Goal: Entertainment & Leisure: Consume media (video, audio)

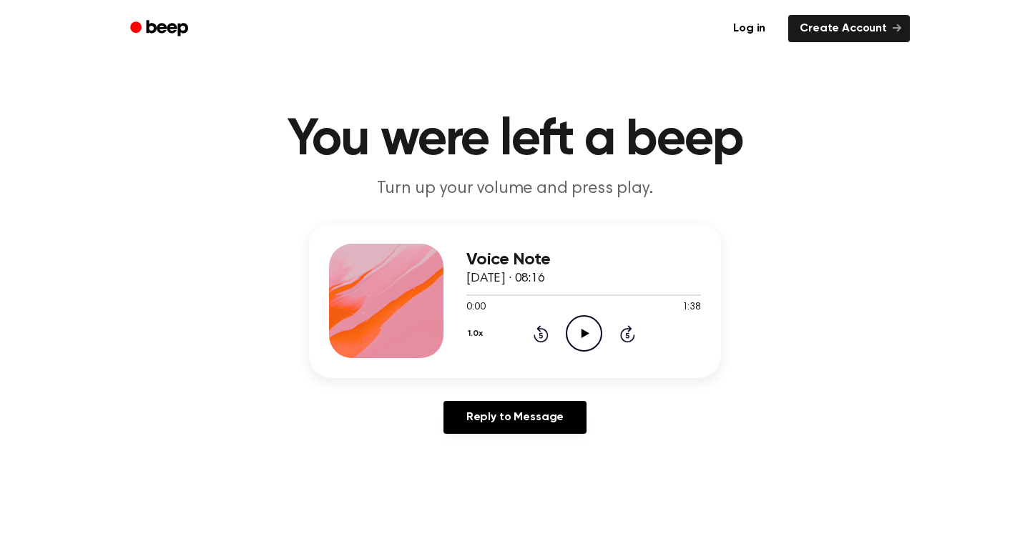
click at [592, 330] on icon "Play Audio" at bounding box center [584, 333] width 36 height 36
click at [576, 320] on icon "Play Audio" at bounding box center [584, 333] width 36 height 36
click at [582, 341] on icon "Play Audio" at bounding box center [584, 333] width 36 height 36
